Goal: Transaction & Acquisition: Purchase product/service

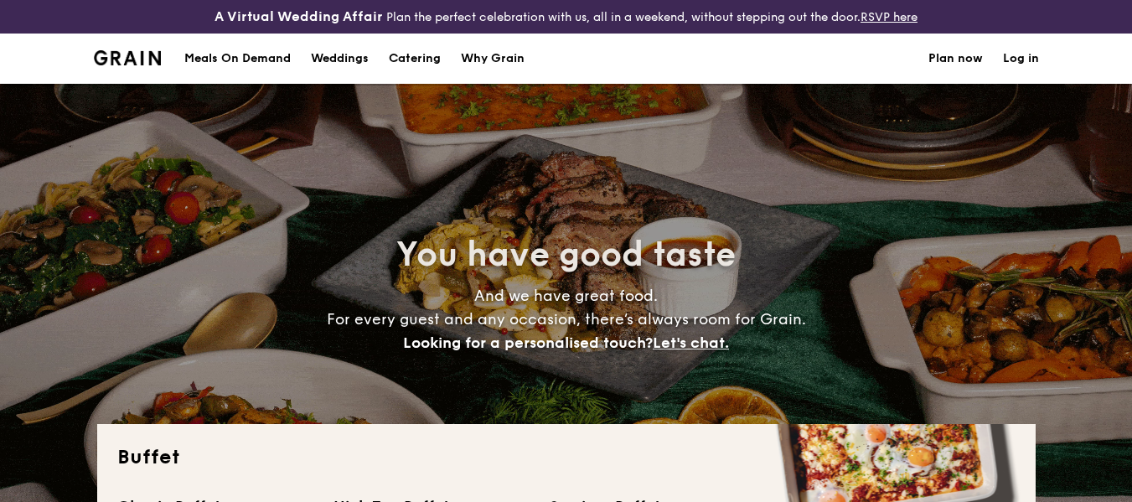
select select
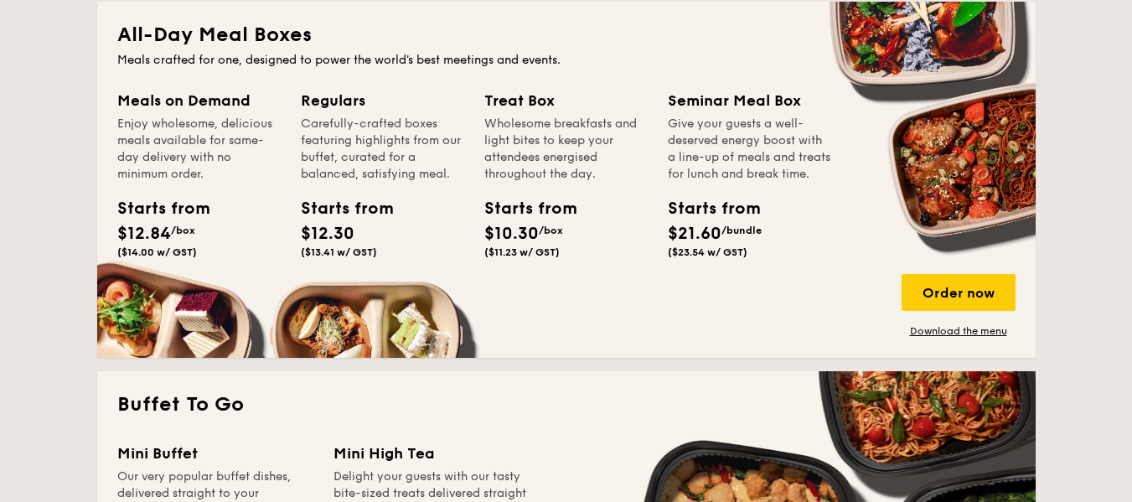
scroll to position [754, 0]
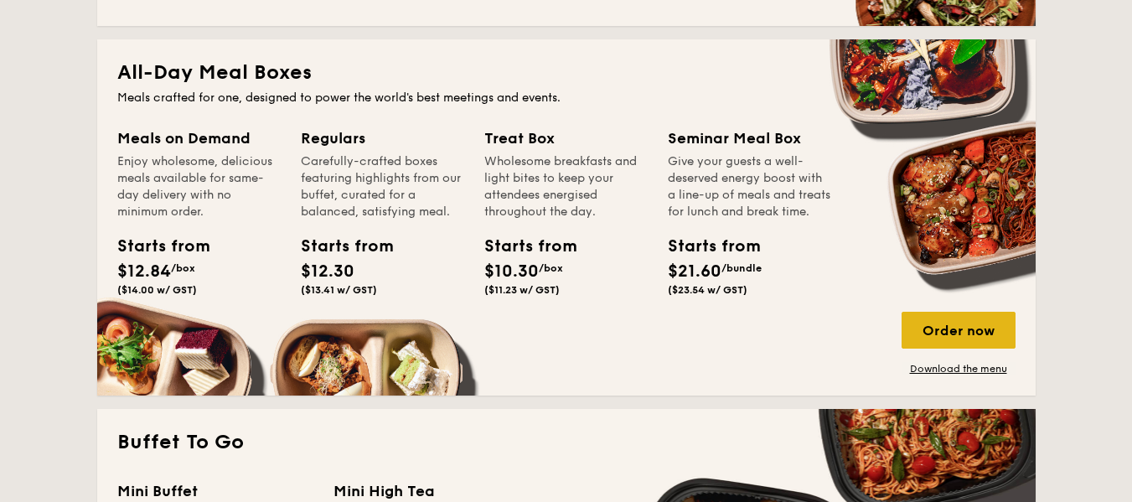
click at [948, 333] on div "Order now" at bounding box center [958, 330] width 114 height 37
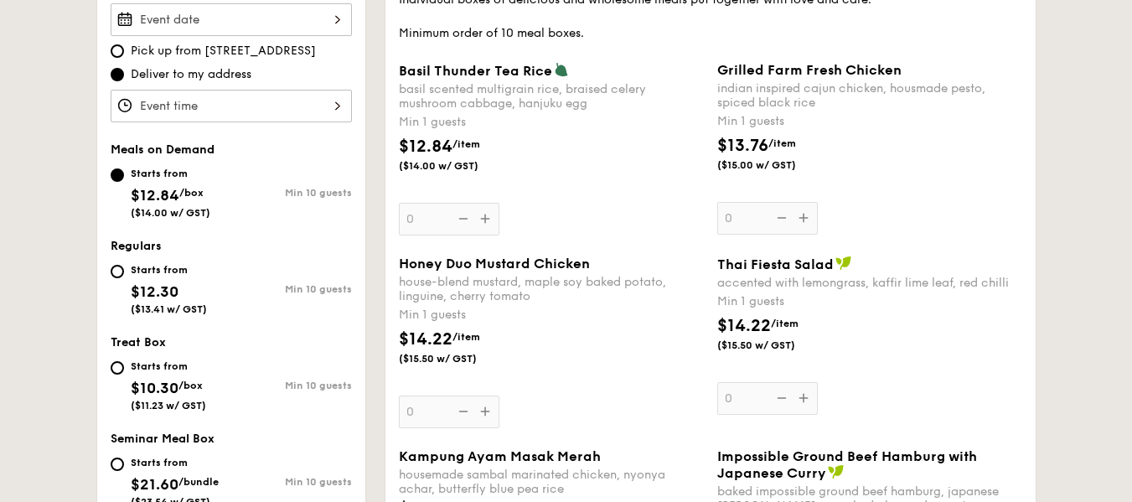
scroll to position [586, 0]
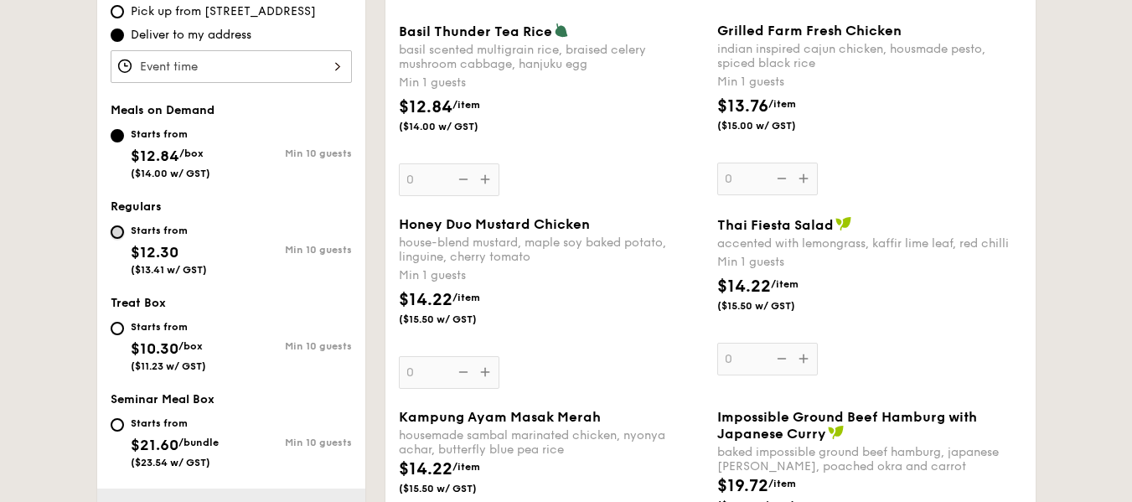
click at [121, 230] on input "Starts from $12.30 ($13.41 w/ GST) Min 10 guests" at bounding box center [117, 231] width 13 height 13
radio input "true"
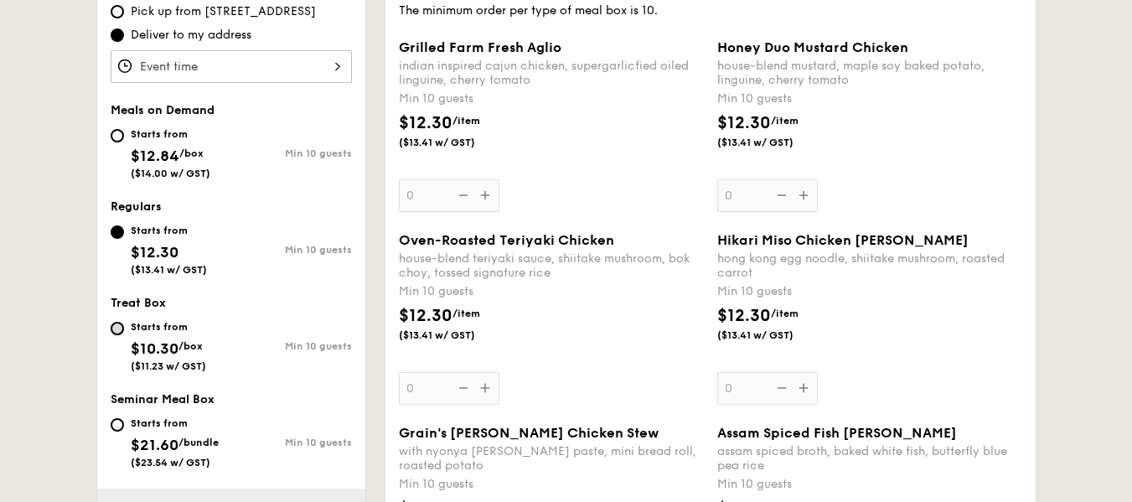
click at [116, 326] on input "Starts from $10.30 /box ($11.23 w/ GST) Min 10 guests" at bounding box center [117, 328] width 13 height 13
radio input "true"
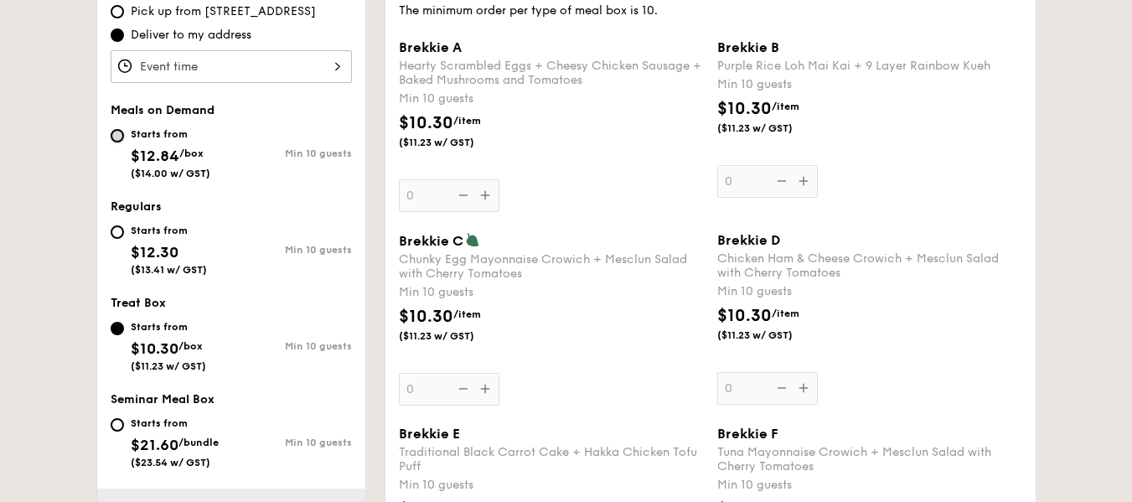
click at [115, 138] on input "Starts from $12.84 /box ($14.00 w/ GST) Min 10 guests" at bounding box center [117, 135] width 13 height 13
radio input "true"
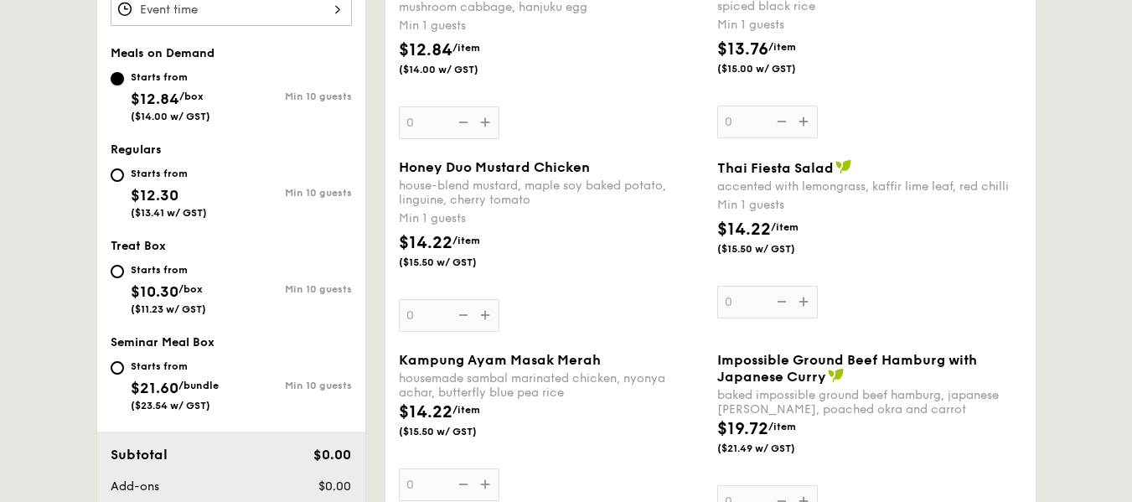
scroll to position [670, 0]
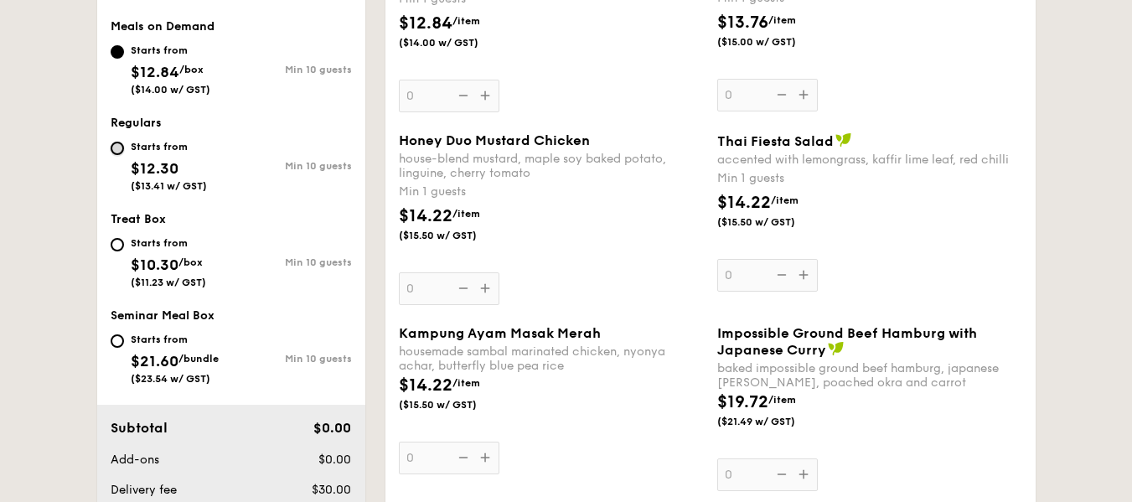
click at [120, 148] on input "Starts from $12.30 ($13.41 w/ GST) Min 10 guests" at bounding box center [117, 148] width 13 height 13
radio input "true"
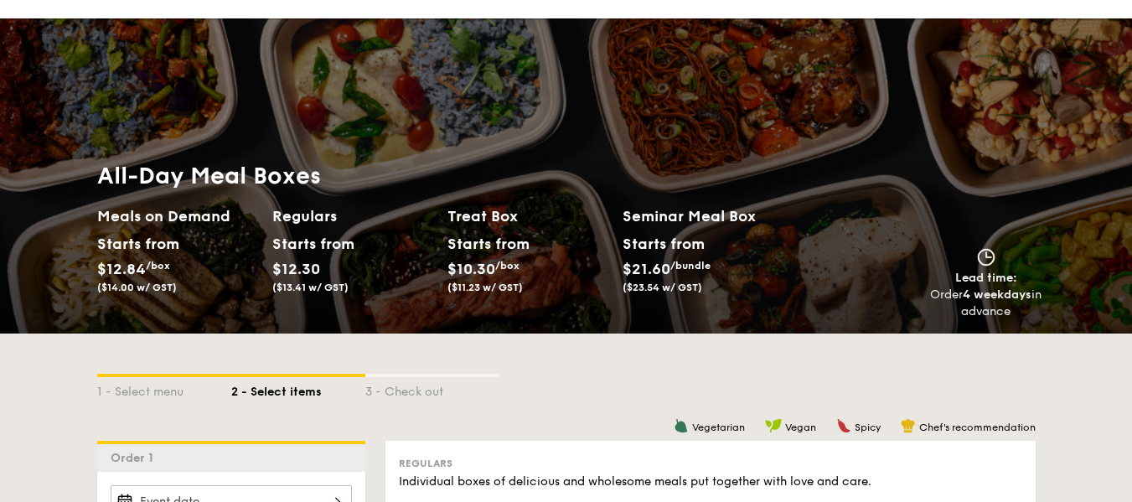
scroll to position [168, 0]
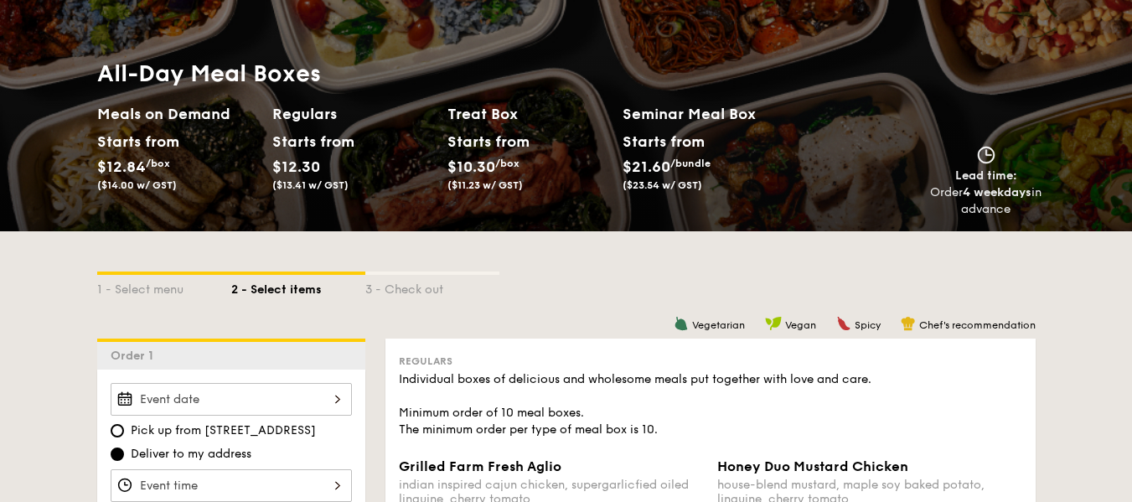
select select
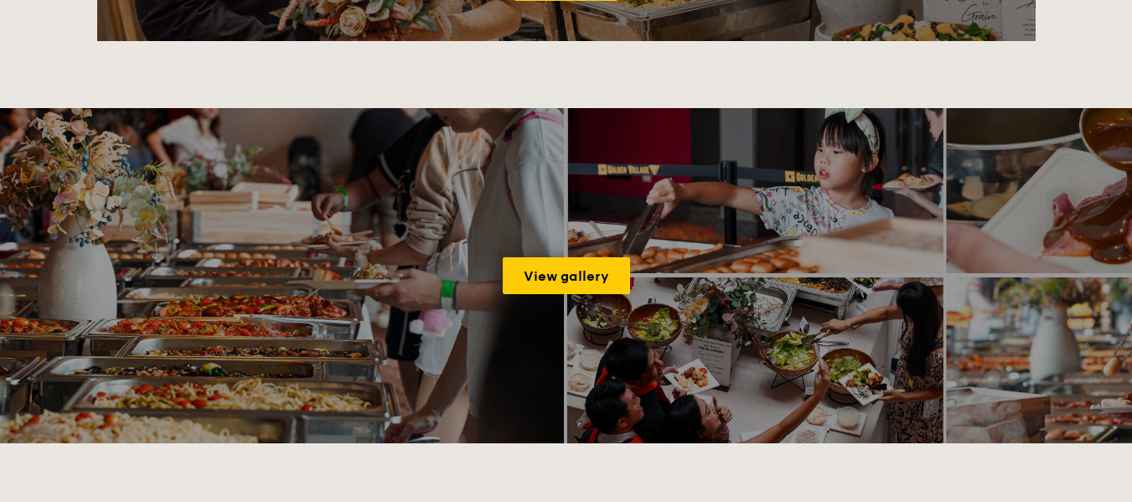
scroll to position [2166, 0]
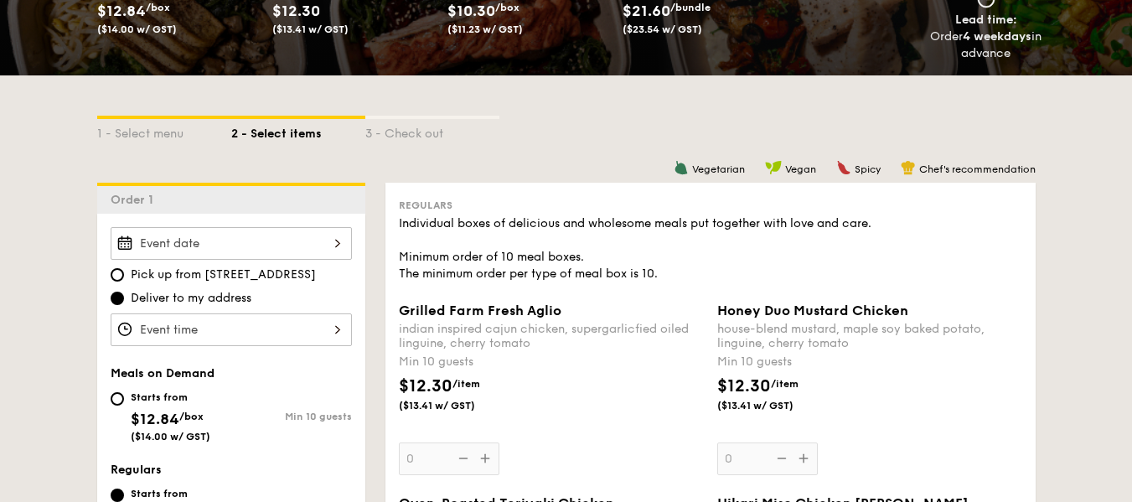
scroll to position [536, 0]
